Goal: Navigation & Orientation: Find specific page/section

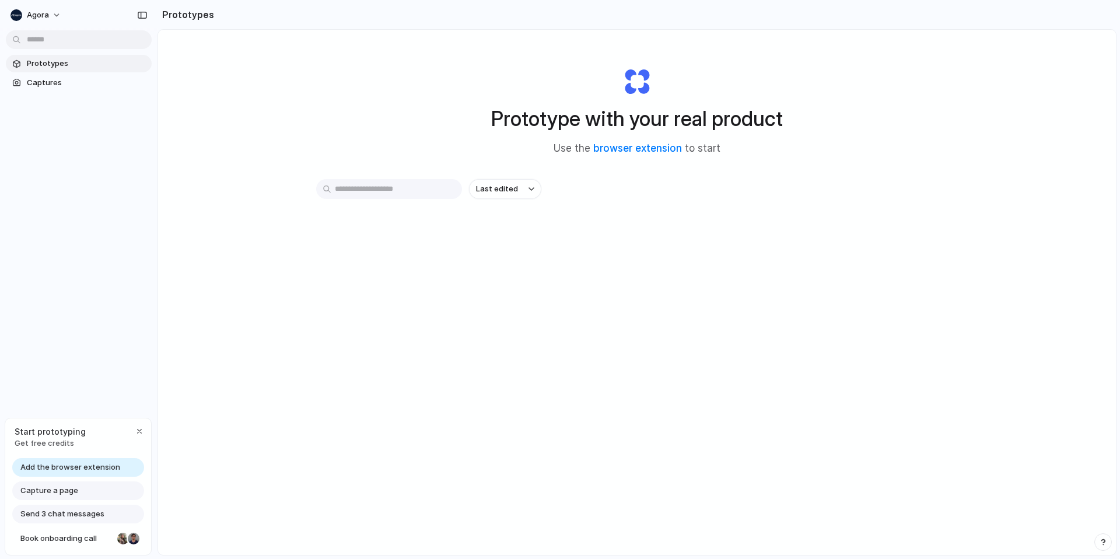
click at [394, 190] on input "text" at bounding box center [389, 189] width 146 height 20
click at [438, 125] on div "Prototype with your real product Use the browser extension to start" at bounding box center [637, 107] width 467 height 126
click at [625, 146] on link "browser extension" at bounding box center [637, 148] width 89 height 12
click at [525, 187] on button "Last edited" at bounding box center [505, 189] width 72 height 20
drag, startPoint x: 590, startPoint y: 203, endPoint x: 380, endPoint y: 184, distance: 211.3
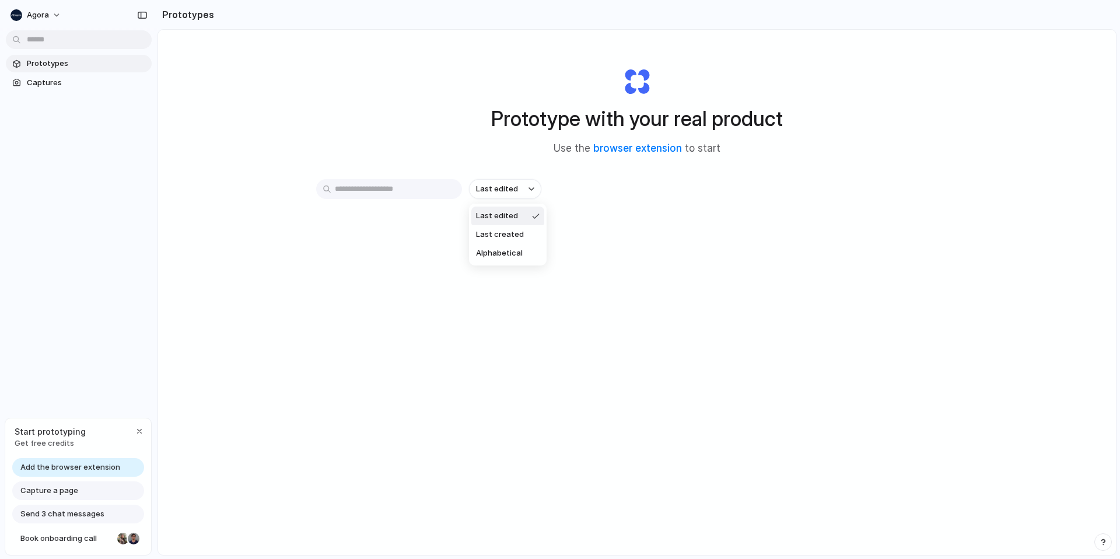
click at [587, 202] on div "Last edited Last created Alphabetical" at bounding box center [560, 279] width 1120 height 559
click at [329, 182] on input "text" at bounding box center [389, 189] width 146 height 20
drag, startPoint x: 518, startPoint y: 240, endPoint x: 247, endPoint y: 221, distance: 271.8
click at [517, 240] on div "Last edited" at bounding box center [636, 230] width 641 height 103
click at [82, 85] on span "Captures" at bounding box center [87, 83] width 120 height 12
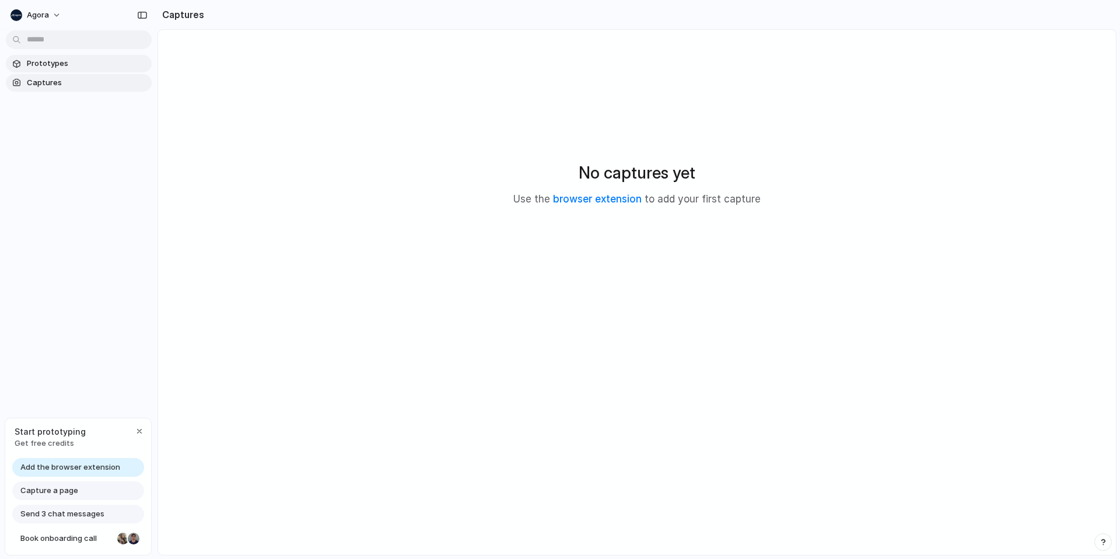
click at [86, 63] on span "Prototypes" at bounding box center [87, 64] width 120 height 12
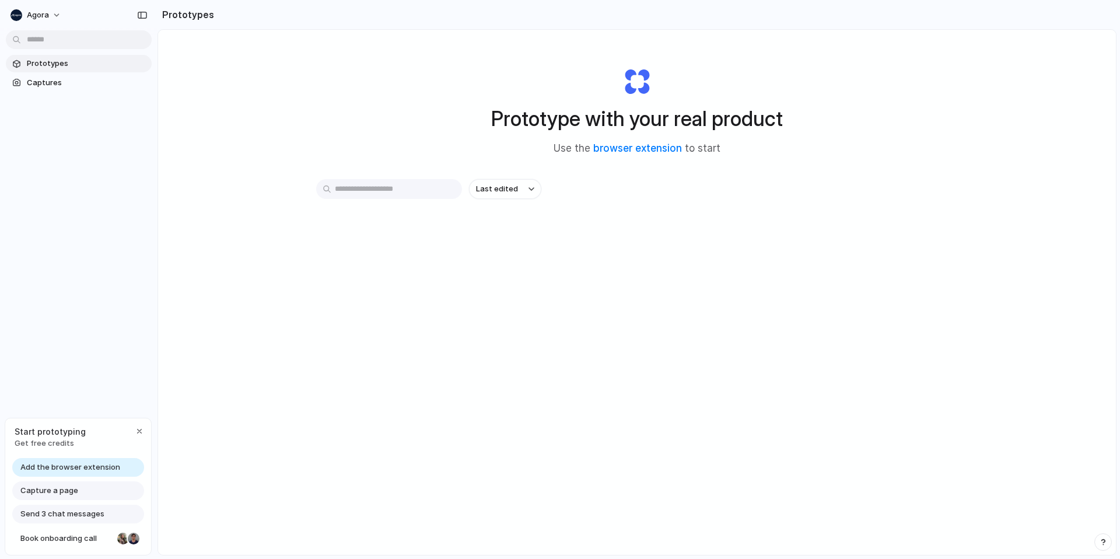
click at [82, 489] on div "Capture a page" at bounding box center [78, 490] width 132 height 19
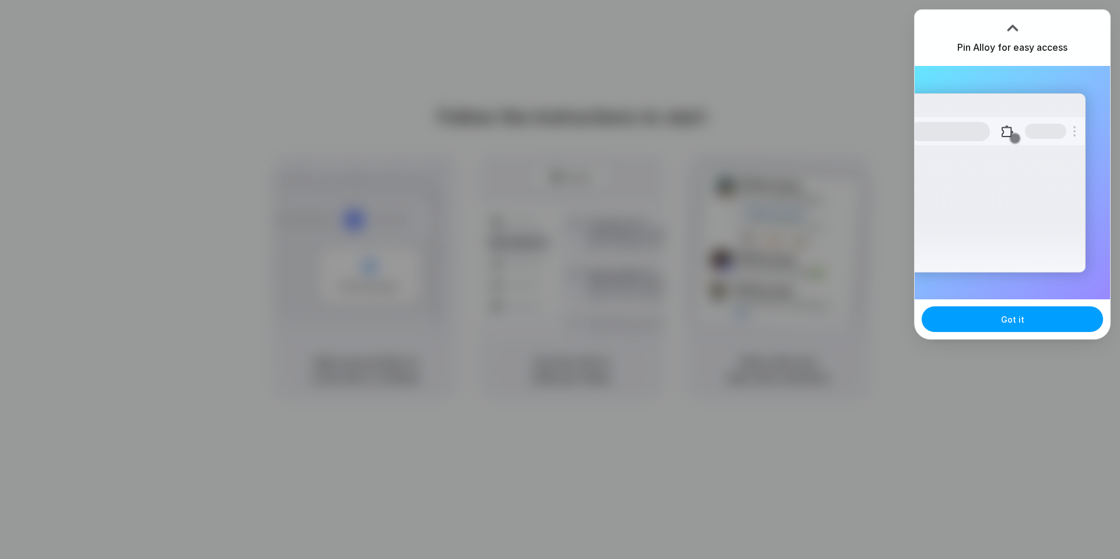
click at [1019, 327] on button "Got it" at bounding box center [1011, 319] width 181 height 26
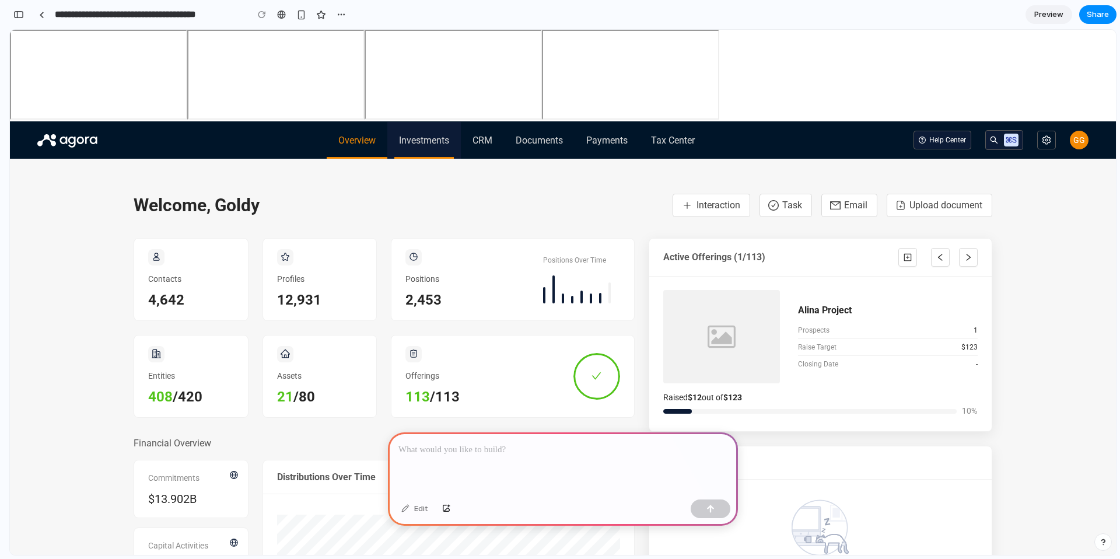
click at [444, 143] on span "Investments" at bounding box center [424, 141] width 50 height 14
click at [343, 142] on span "Overview" at bounding box center [356, 141] width 37 height 14
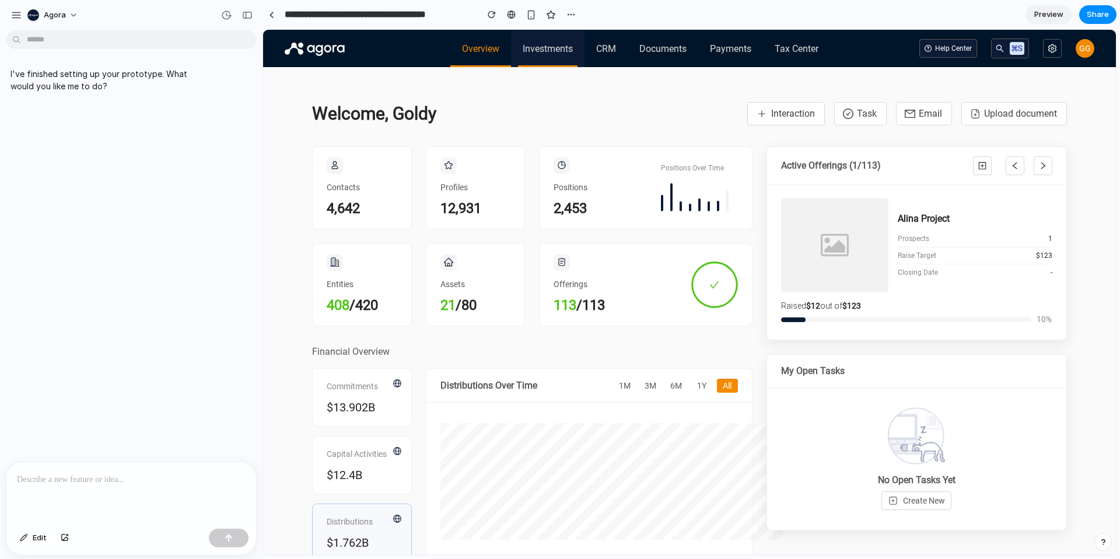
click at [537, 49] on span "Investments" at bounding box center [547, 49] width 50 height 14
click at [483, 206] on div "Profiles 12,931" at bounding box center [475, 188] width 99 height 82
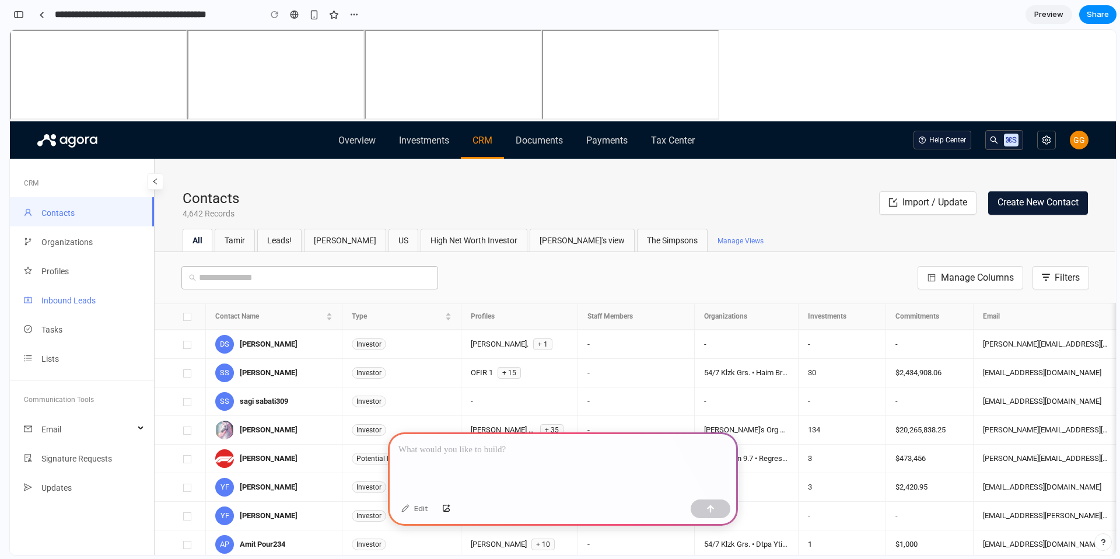
click at [71, 303] on span "Inbound Leads" at bounding box center [68, 300] width 54 height 9
click at [510, 453] on p at bounding box center [562, 450] width 329 height 14
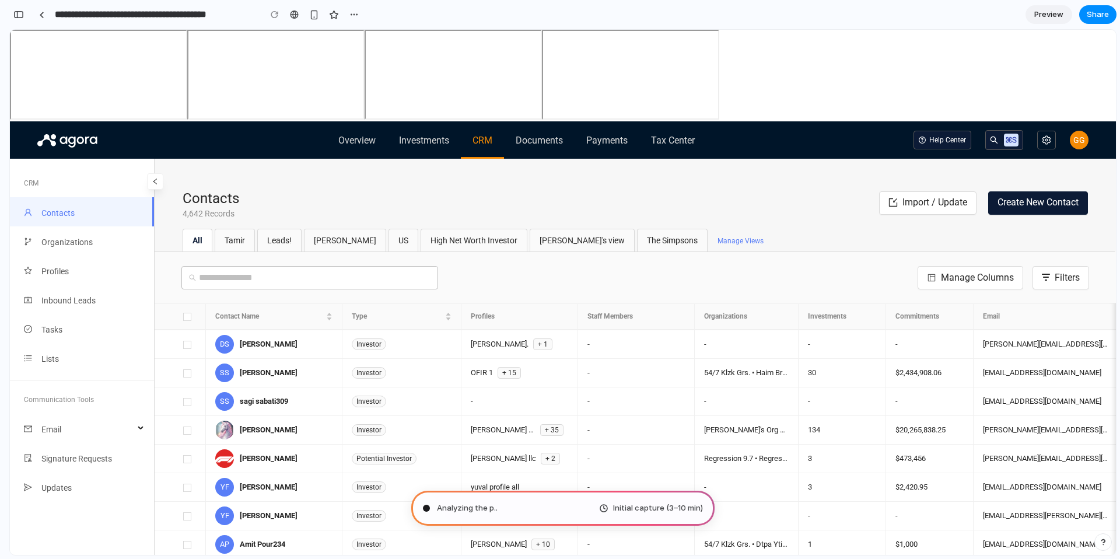
type input "**********"
